Goal: Check status: Check status

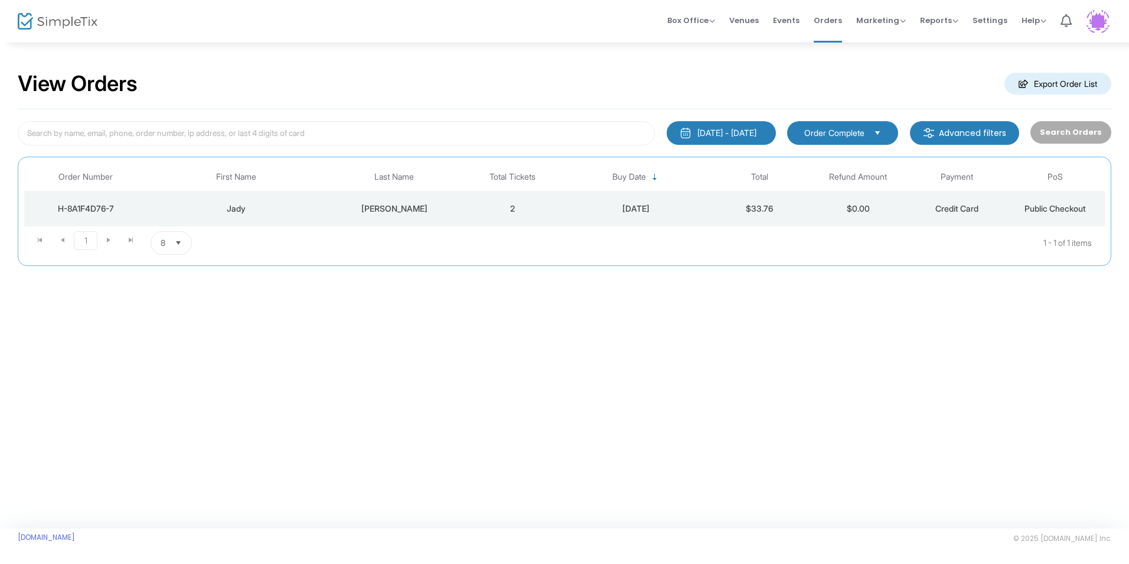
click at [110, 243] on kendo-pager-next-buttons at bounding box center [119, 243] width 45 height 24
click at [109, 238] on kendo-pager-next-buttons at bounding box center [119, 243] width 45 height 24
click at [750, 134] on div "[DATE] - [DATE]" at bounding box center [727, 133] width 59 height 12
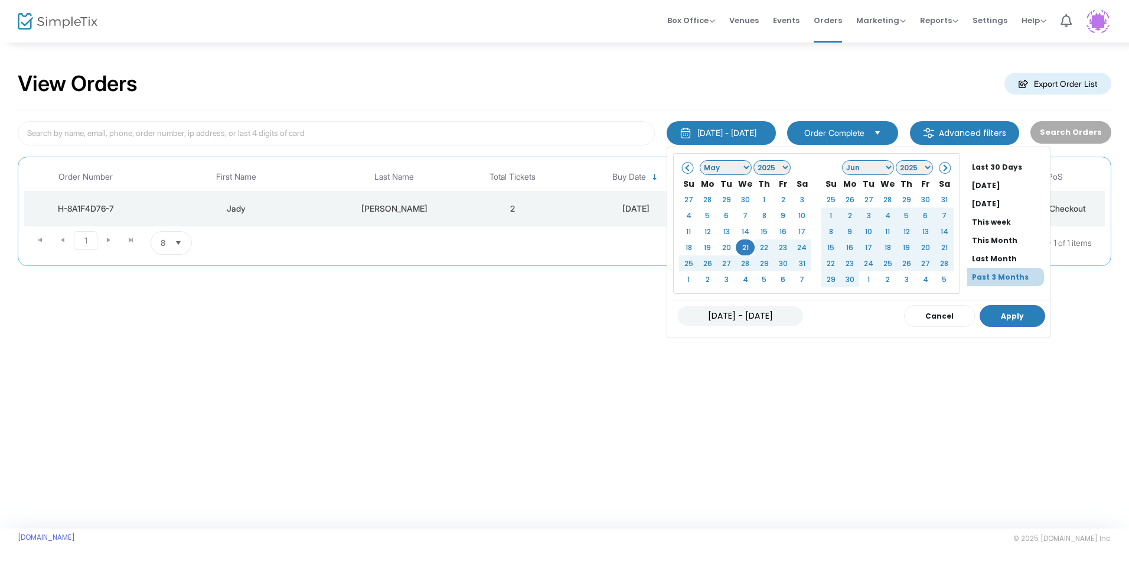
click at [712, 167] on select "Jan Feb Mar Apr May Jun [DATE] Aug Sep Oct Nov Dec" at bounding box center [726, 167] width 52 height 15
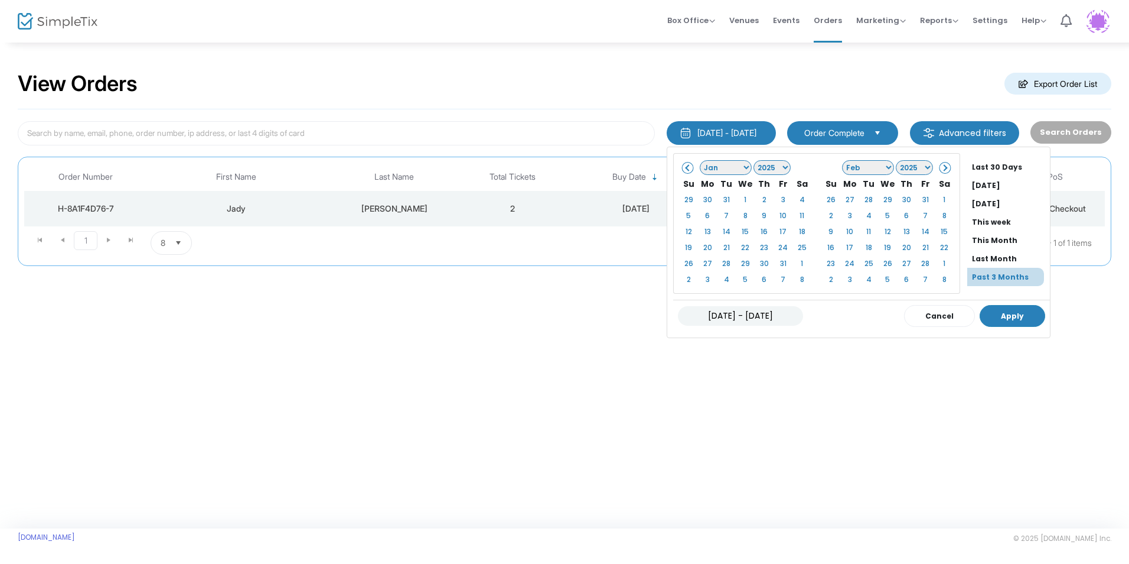
click at [1001, 315] on button "Apply" at bounding box center [1013, 316] width 66 height 22
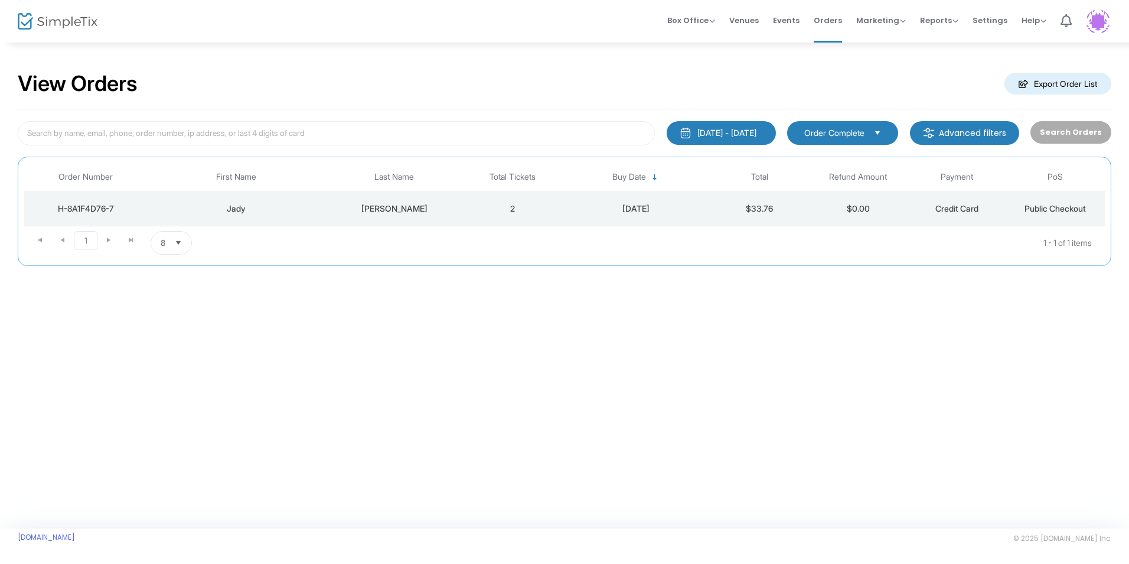
click at [748, 132] on div "[DATE] - [DATE]" at bounding box center [727, 133] width 59 height 12
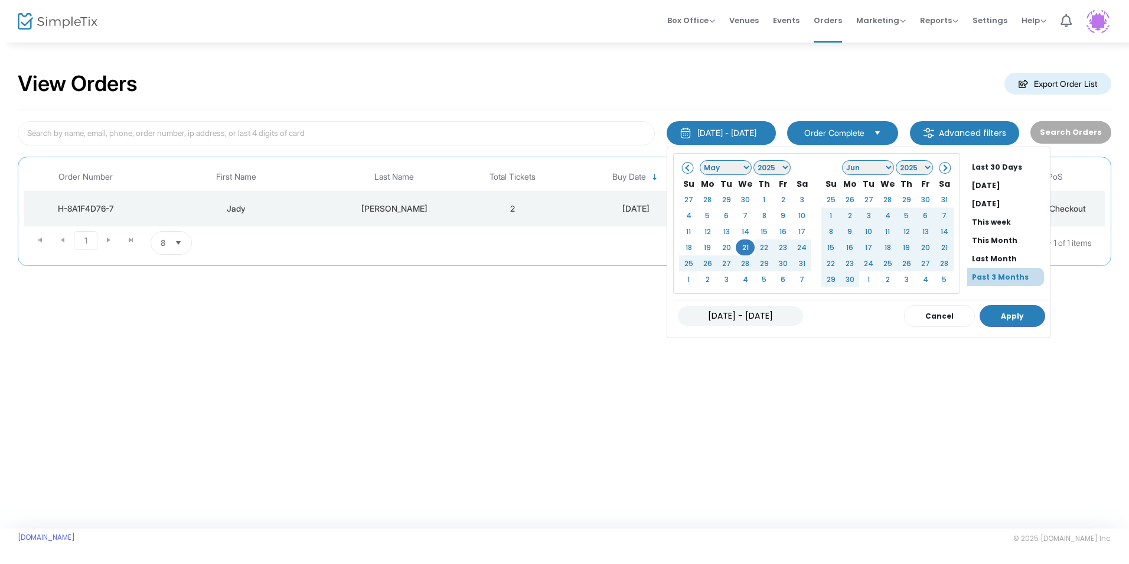
click at [700, 171] on select "Jan Feb Mar Apr May Jun [DATE] Aug Sep Oct Nov Dec" at bounding box center [726, 167] width 52 height 15
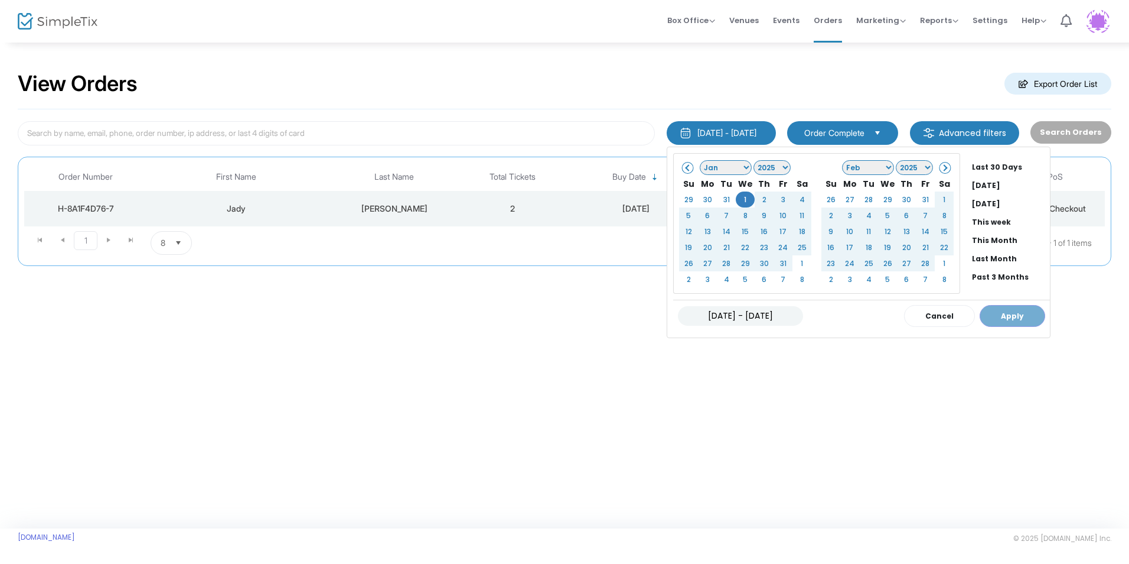
click at [982, 314] on div "[DATE] - [DATE] Cancel Apply" at bounding box center [861, 315] width 377 height 32
click at [941, 167] on span at bounding box center [944, 167] width 6 height 6
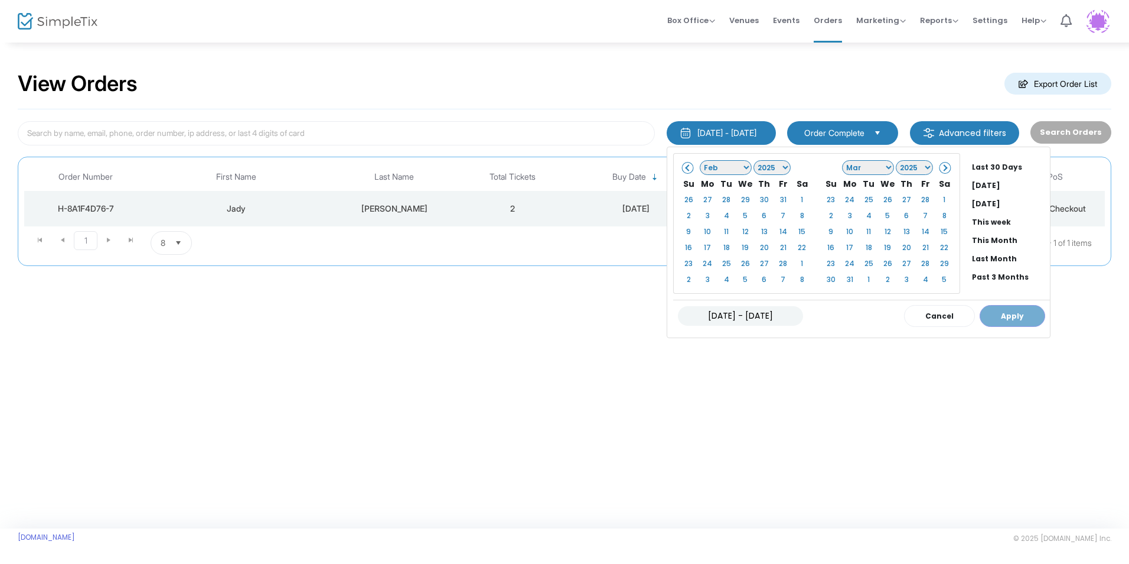
click at [941, 167] on span at bounding box center [944, 167] width 6 height 6
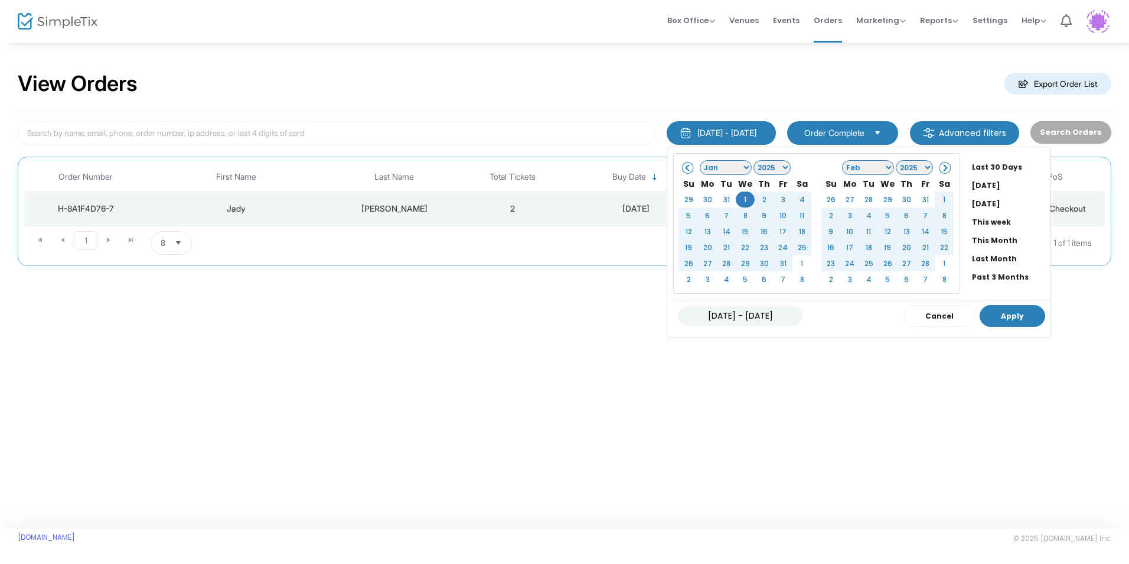
click at [985, 323] on button "Apply" at bounding box center [1013, 316] width 66 height 22
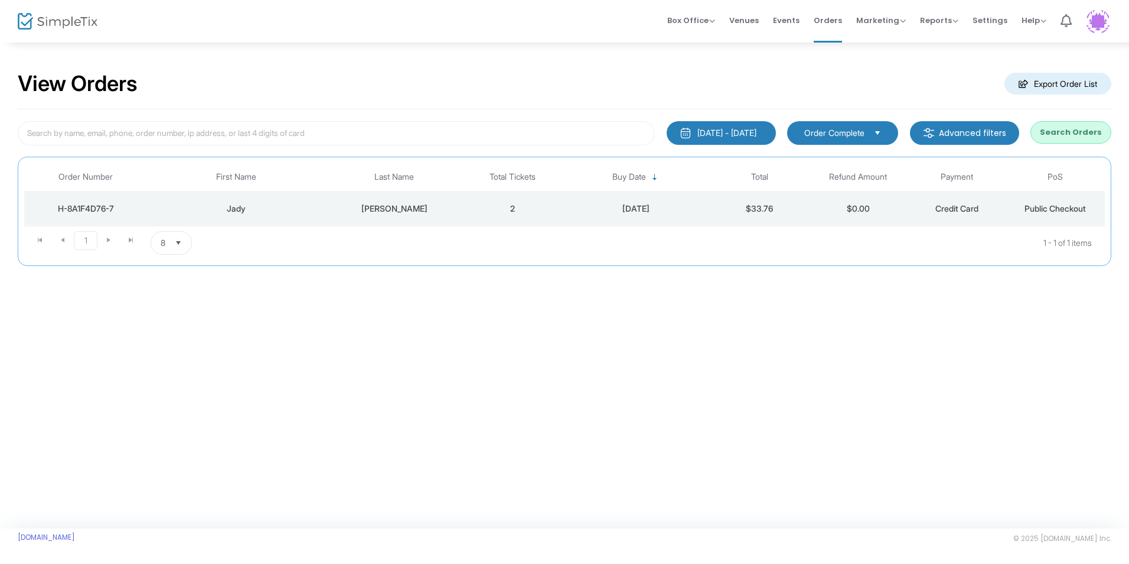
click at [1069, 135] on button "Search Orders" at bounding box center [1071, 132] width 81 height 22
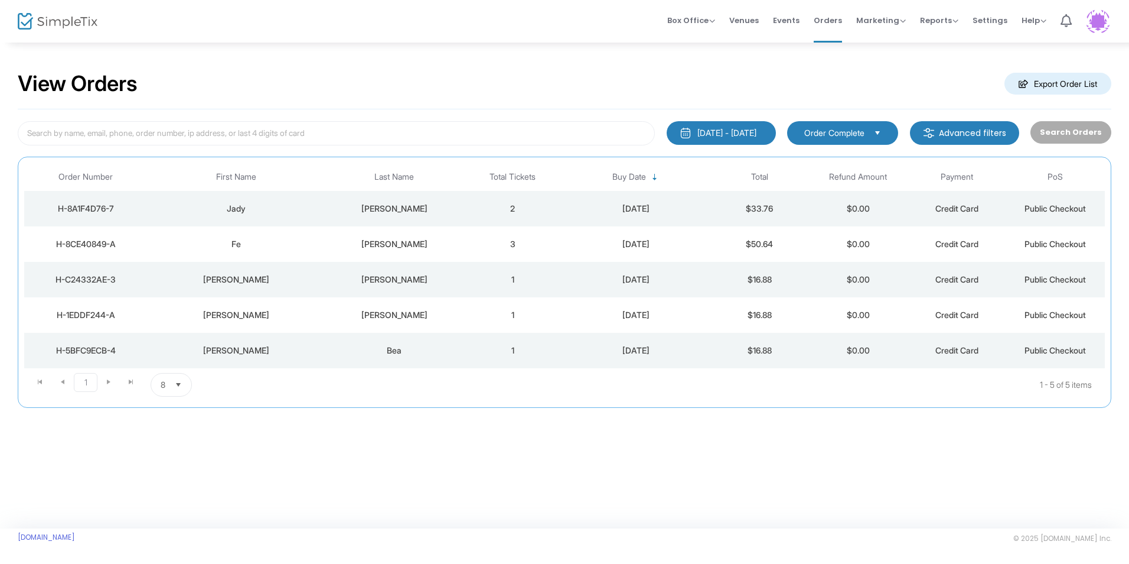
click at [108, 382] on kendo-pager-next-buttons at bounding box center [119, 385] width 45 height 24
click at [103, 208] on div "H-8A1F4D76-7" at bounding box center [86, 209] width 118 height 12
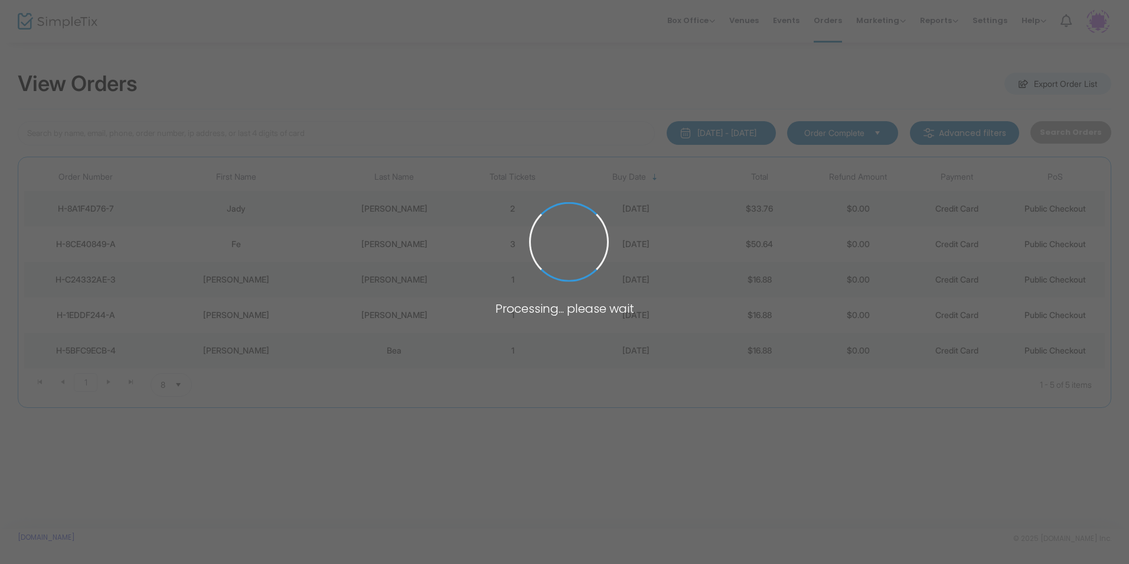
click at [103, 208] on span at bounding box center [564, 282] width 1129 height 564
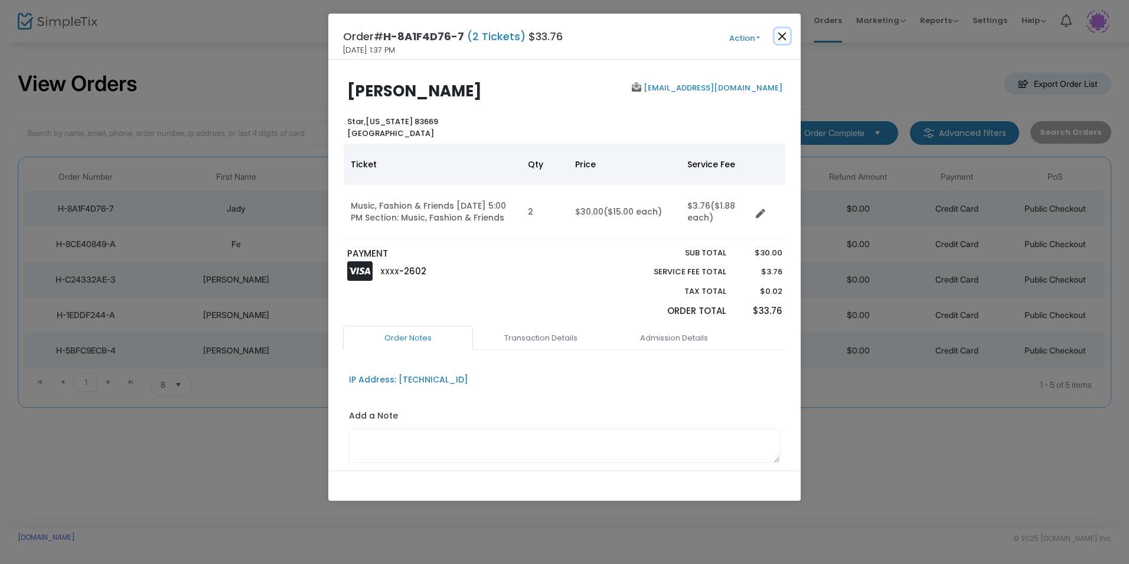
click at [779, 36] on button "Close" at bounding box center [782, 35] width 15 height 15
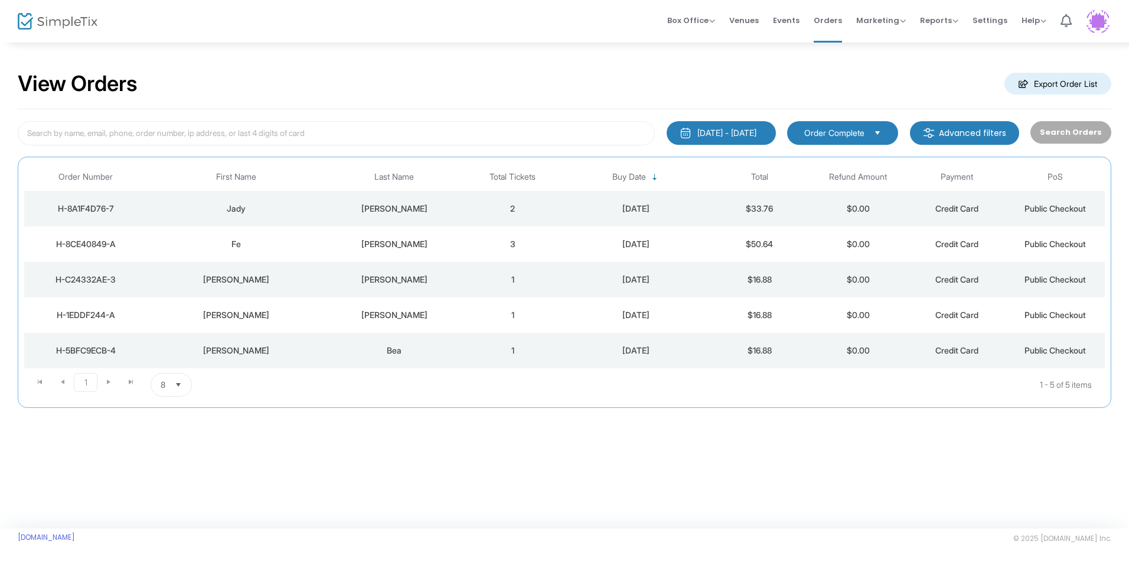
click at [116, 249] on div "H-8CE40849-A" at bounding box center [86, 244] width 118 height 12
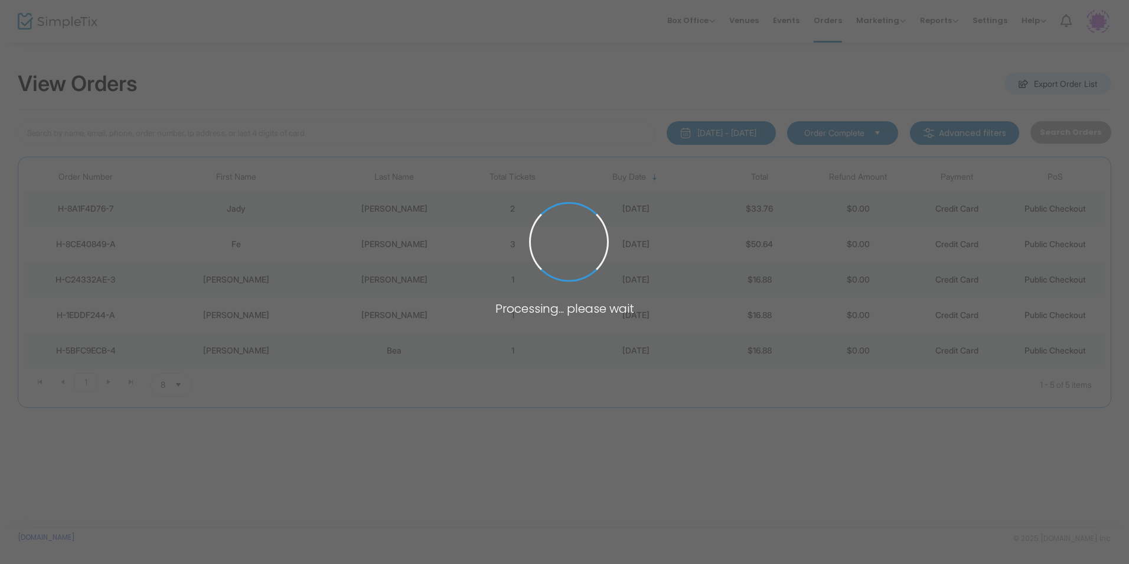
click at [116, 249] on span at bounding box center [564, 282] width 1129 height 564
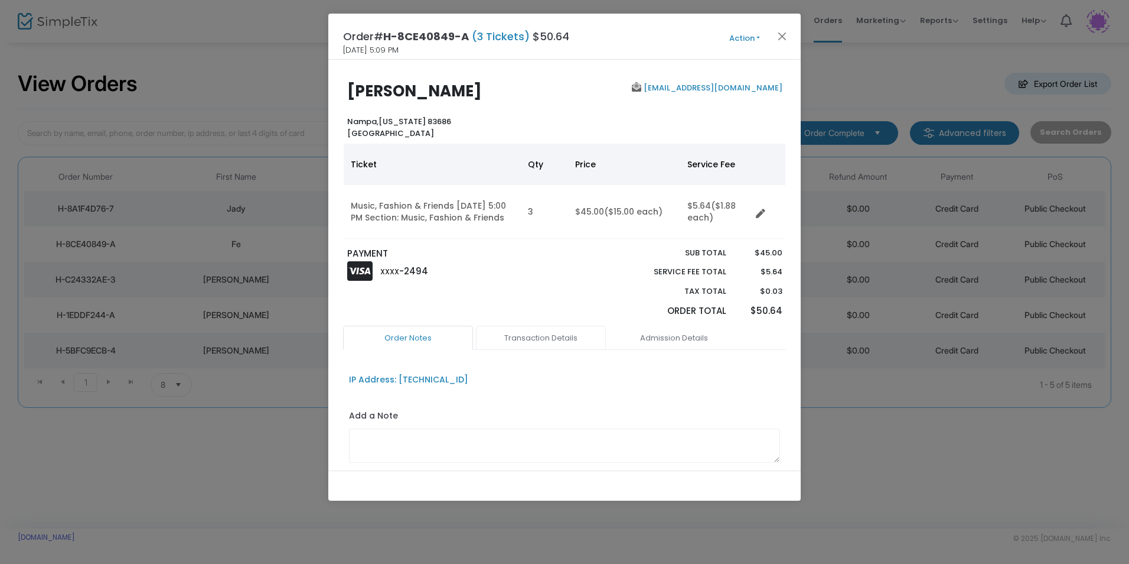
click at [562, 345] on link "Transaction Details" at bounding box center [541, 337] width 130 height 25
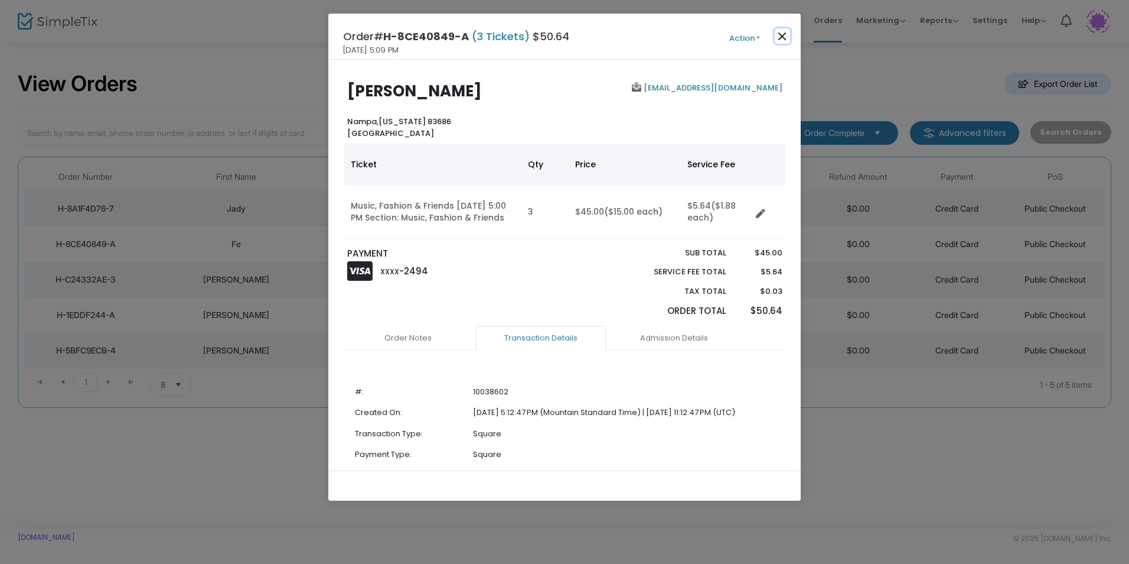
click at [784, 40] on button "Close" at bounding box center [782, 35] width 15 height 15
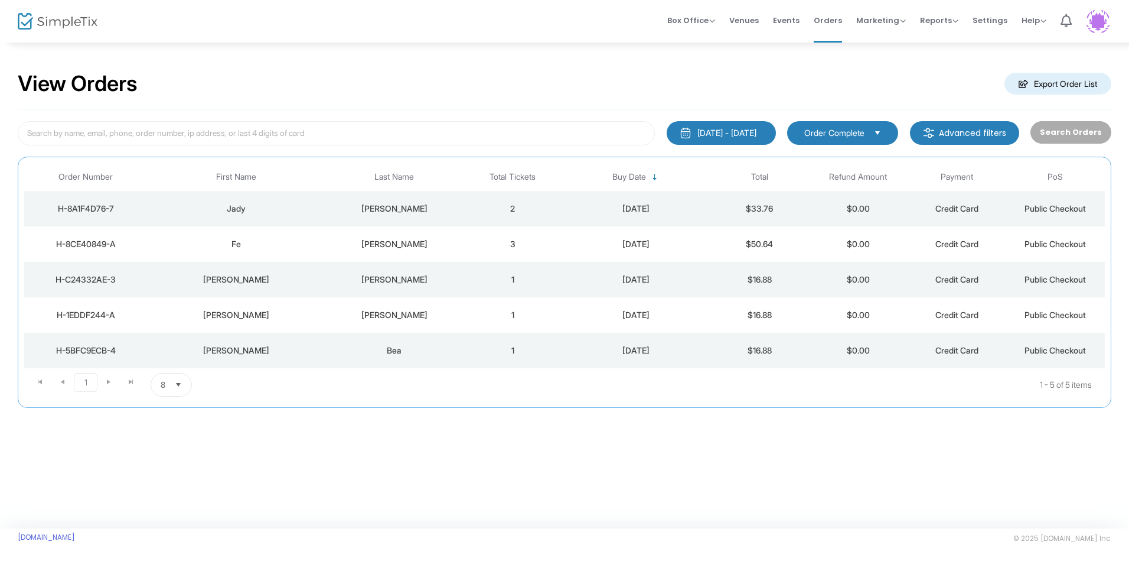
click at [111, 213] on div "H-8A1F4D76-7" at bounding box center [86, 209] width 118 height 12
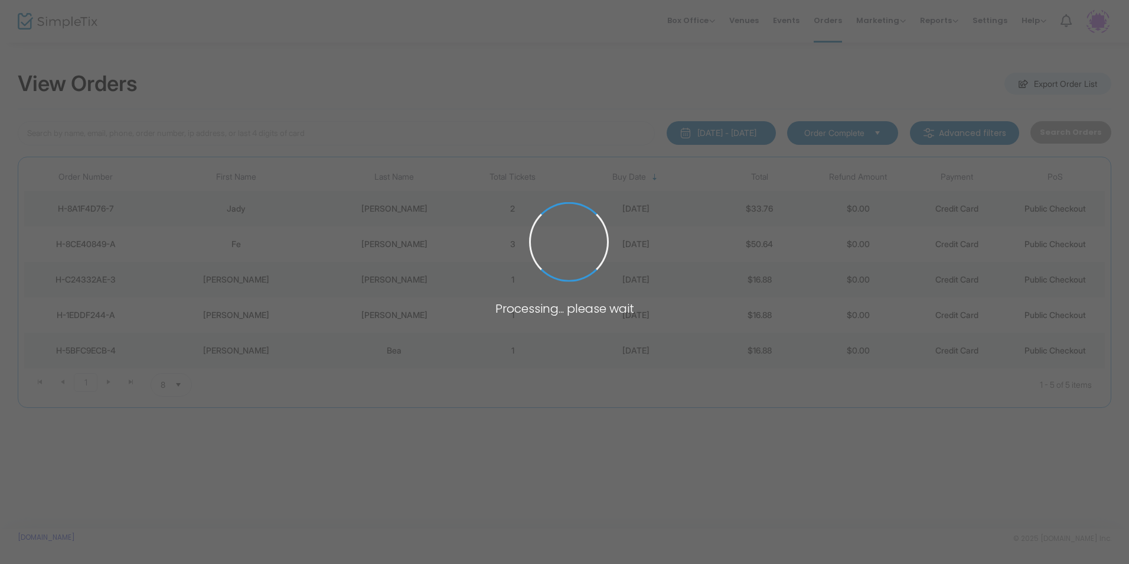
click at [111, 213] on span at bounding box center [564, 282] width 1129 height 564
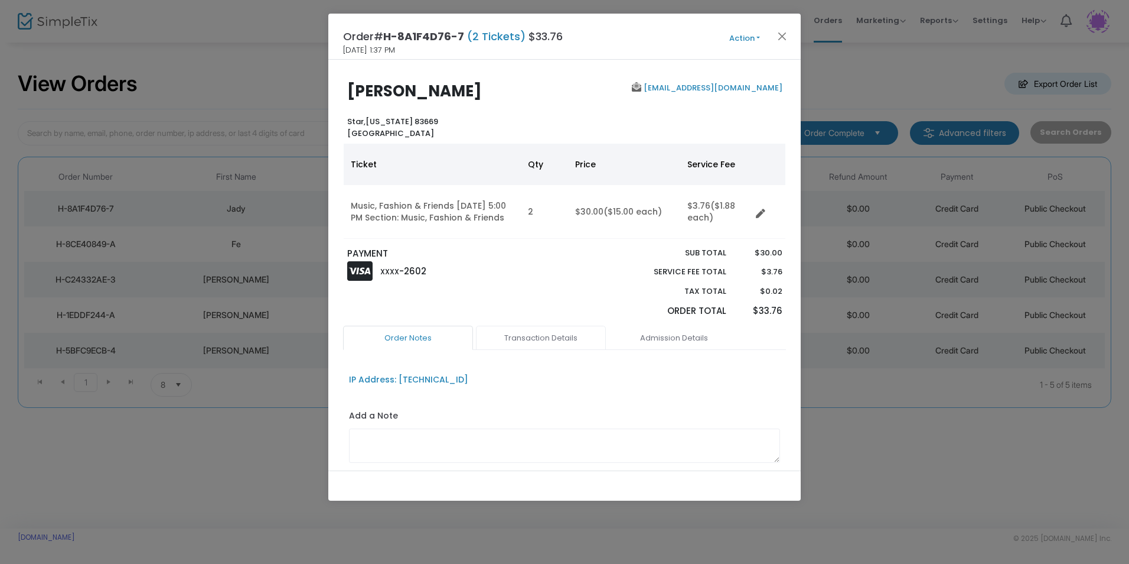
click at [545, 348] on link "Transaction Details" at bounding box center [541, 337] width 130 height 25
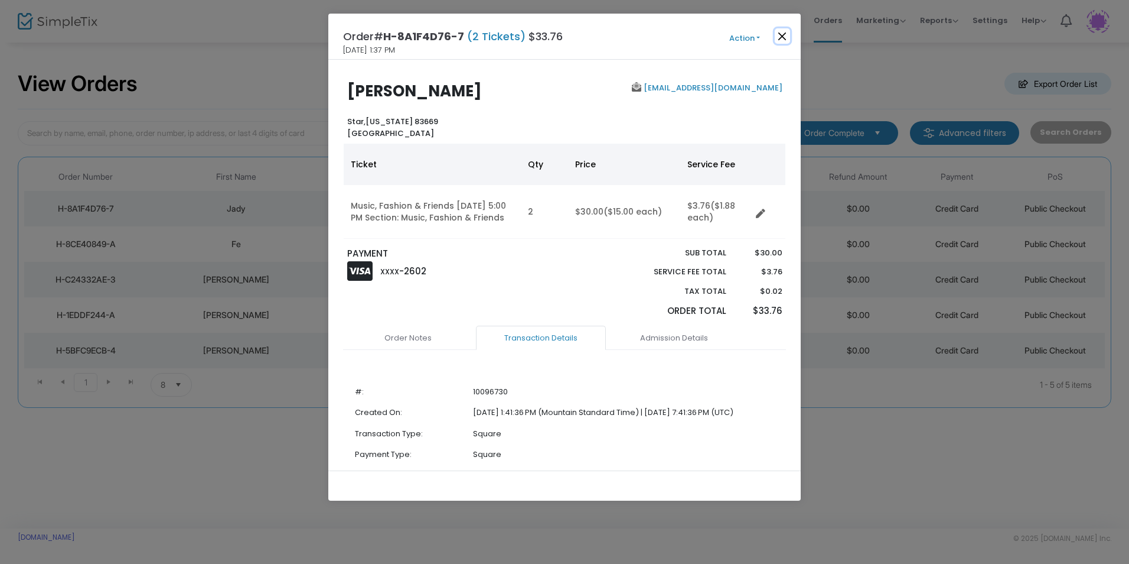
click at [777, 37] on button "Close" at bounding box center [782, 35] width 15 height 15
